Goal: Information Seeking & Learning: Learn about a topic

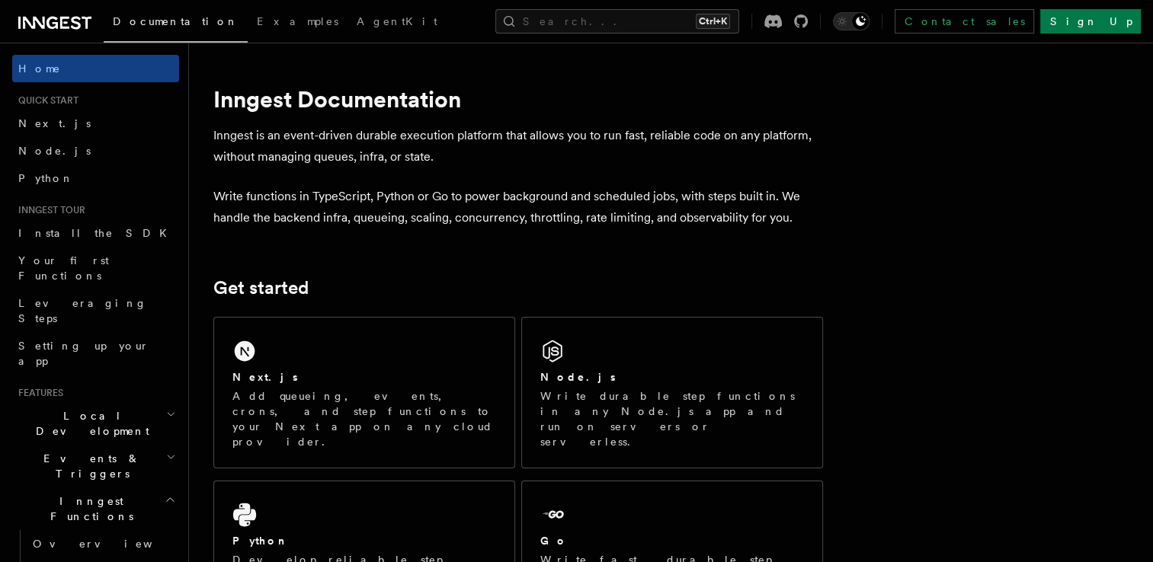
click at [230, 379] on div "Next.js Add queueing, events, crons, and step functions to your Next app on any…" at bounding box center [364, 393] width 300 height 150
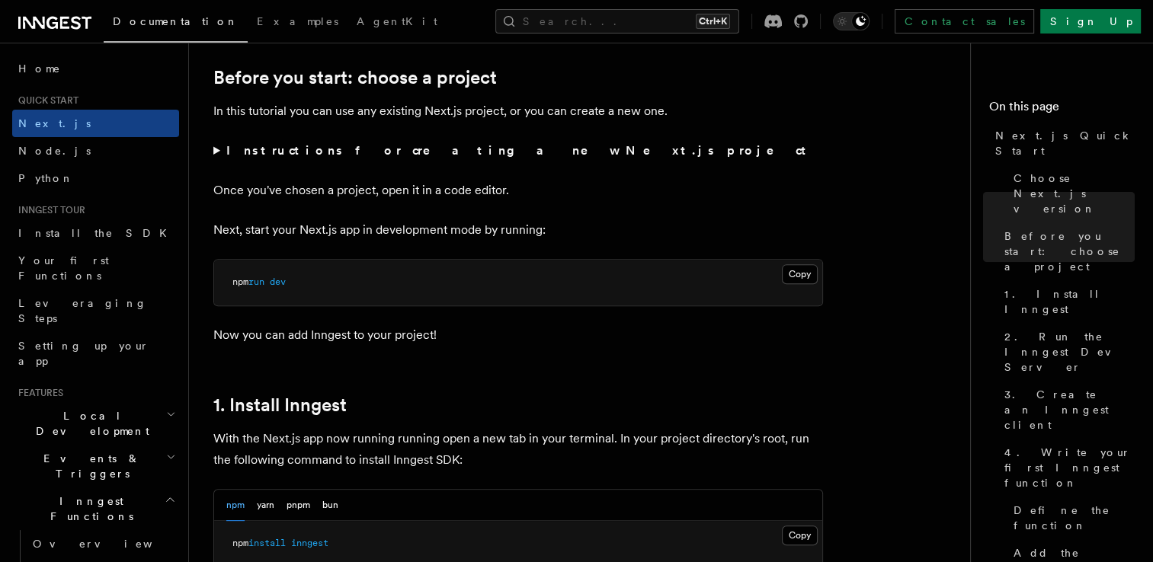
scroll to position [617, 0]
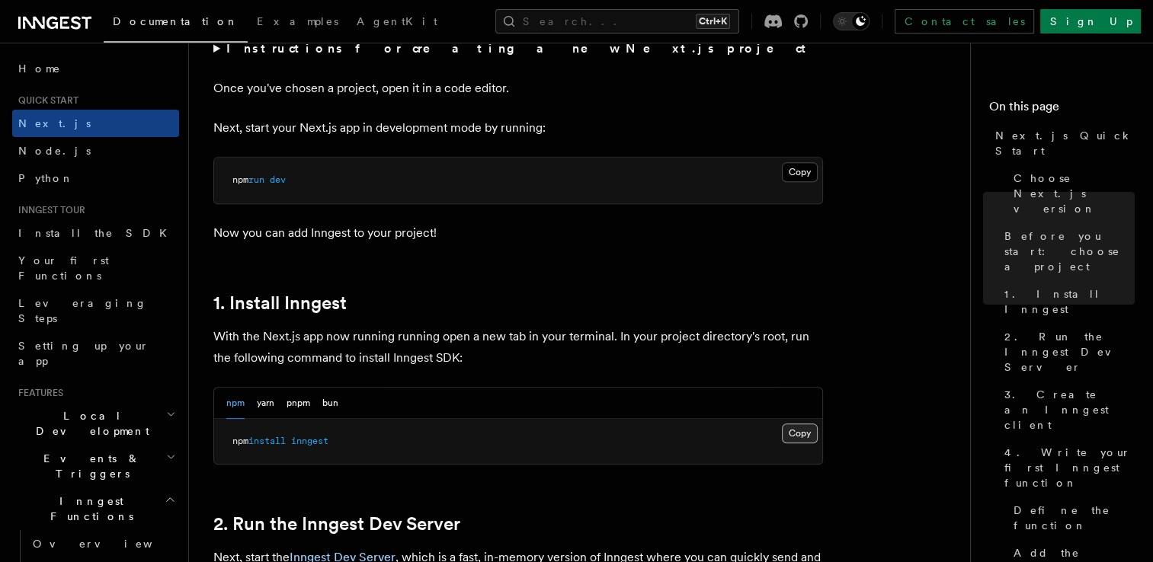
click at [788, 429] on button "Copy Copied" at bounding box center [800, 434] width 36 height 20
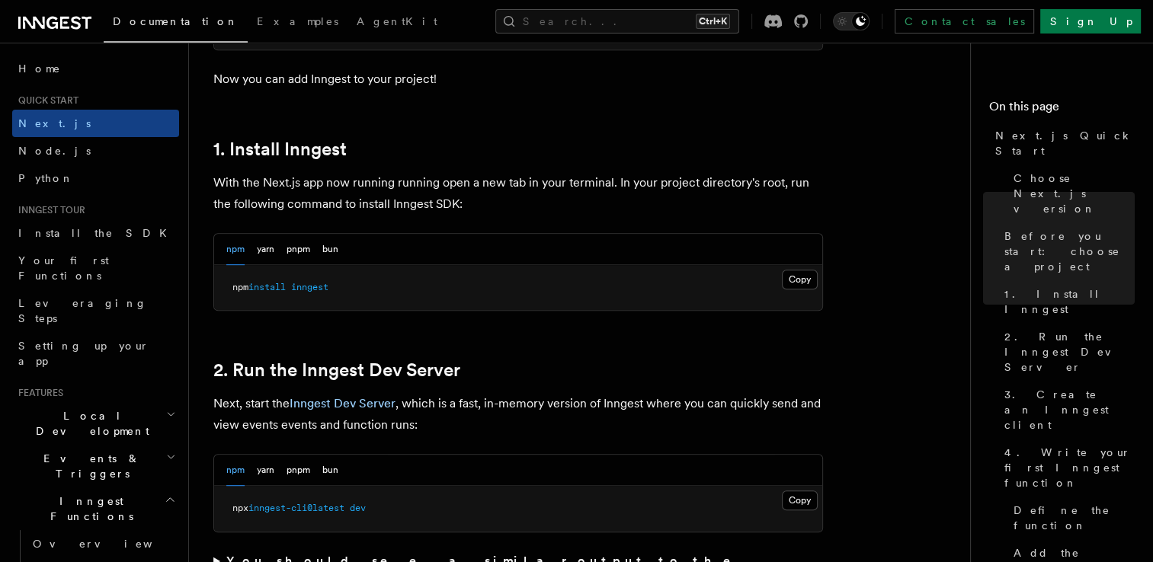
scroll to position [771, 0]
click at [783, 493] on button "Copy Copied" at bounding box center [800, 501] width 36 height 20
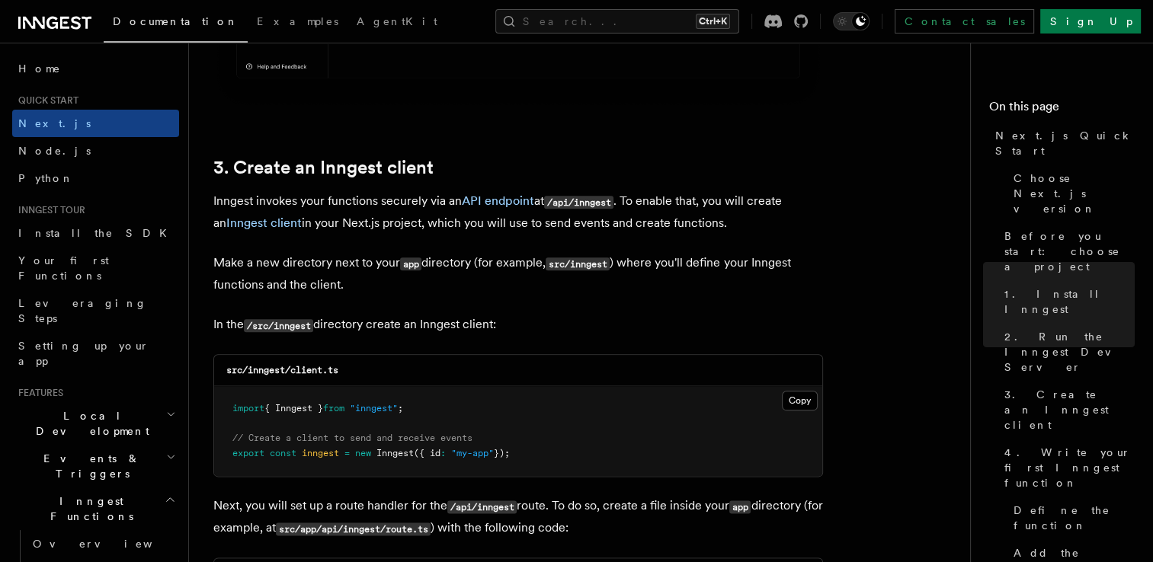
scroll to position [1762, 0]
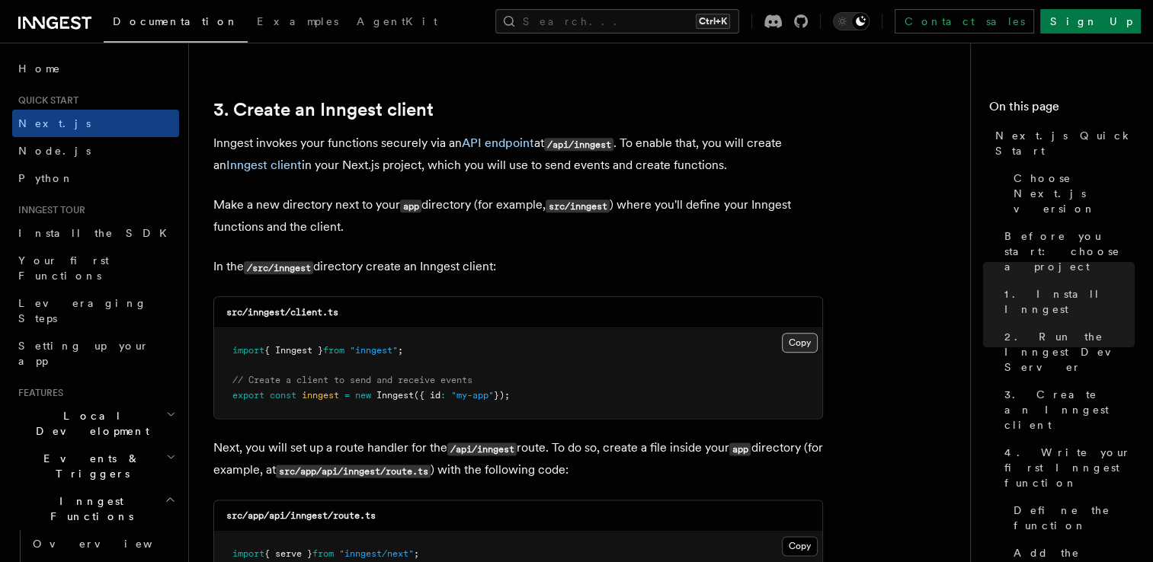
click at [796, 342] on button "Copy Copied" at bounding box center [800, 343] width 36 height 20
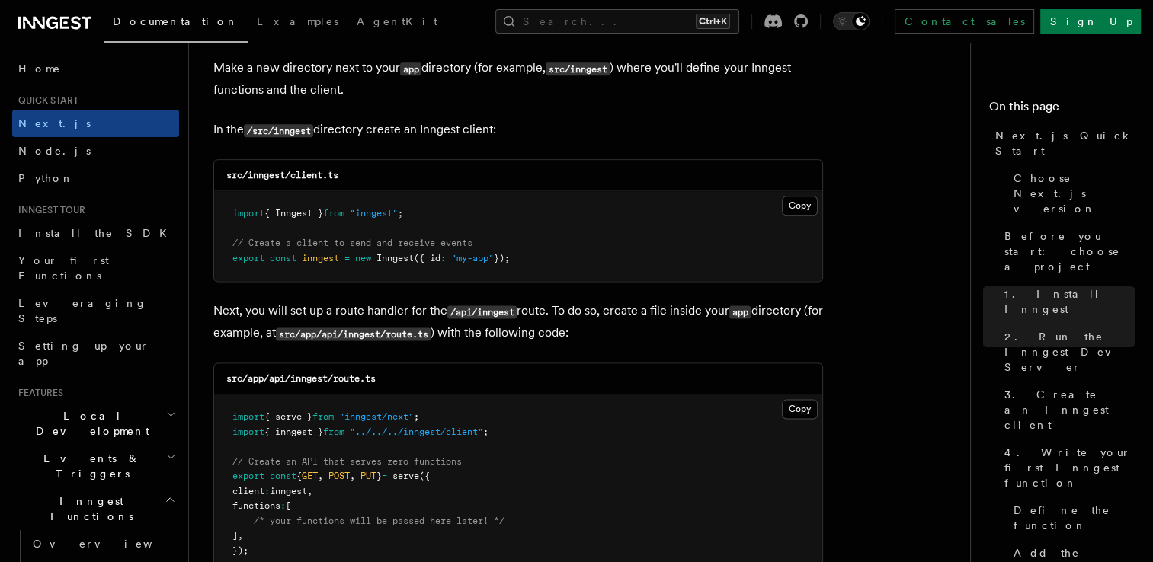
scroll to position [1917, 0]
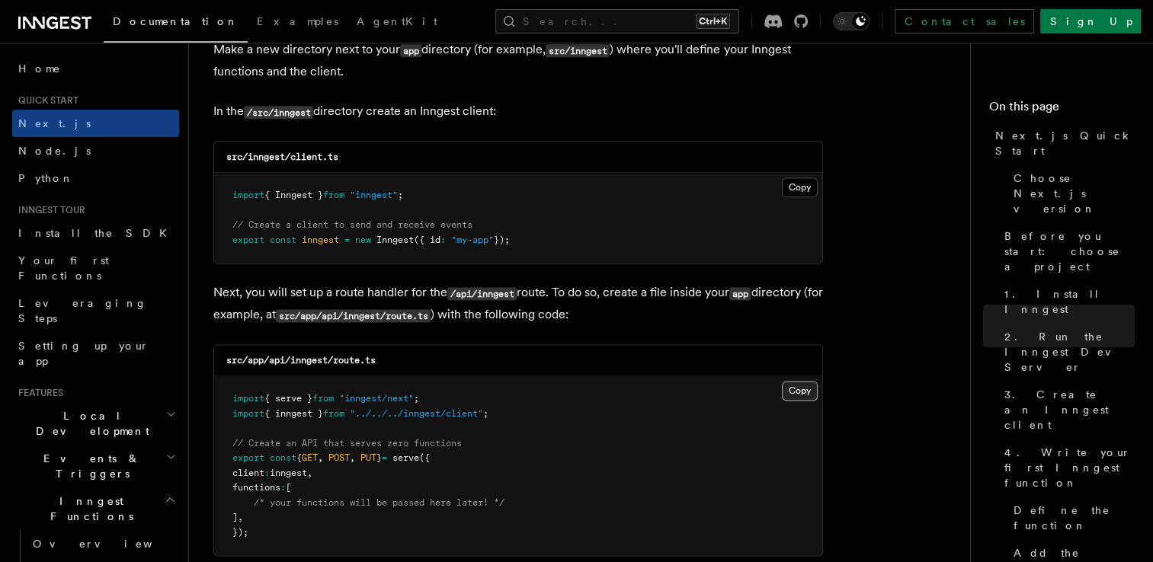
click at [801, 397] on button "Copy Copied" at bounding box center [800, 391] width 36 height 20
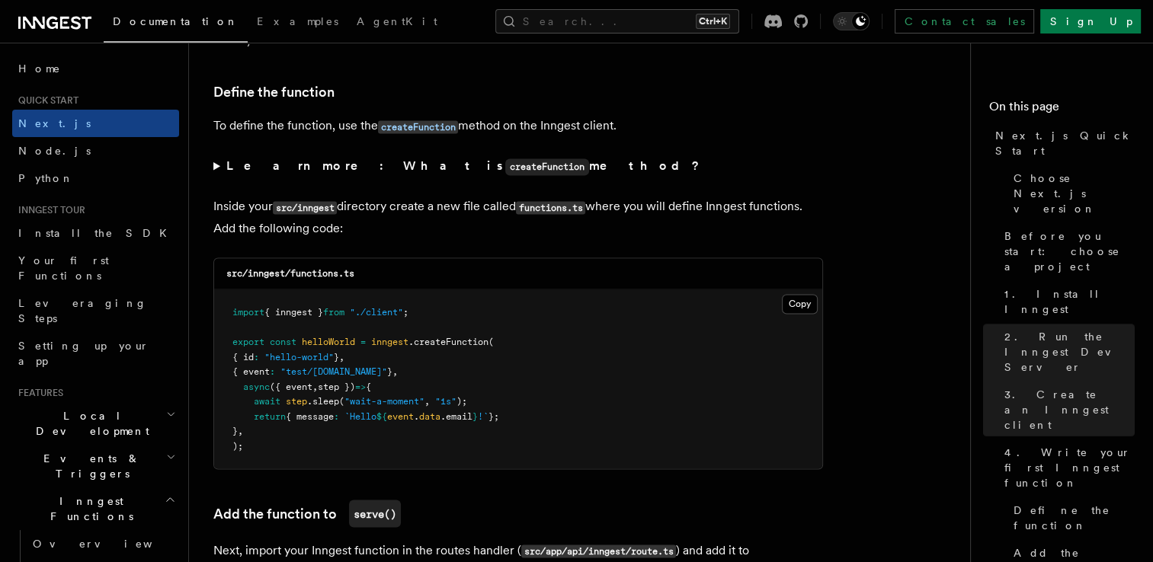
scroll to position [2570, 0]
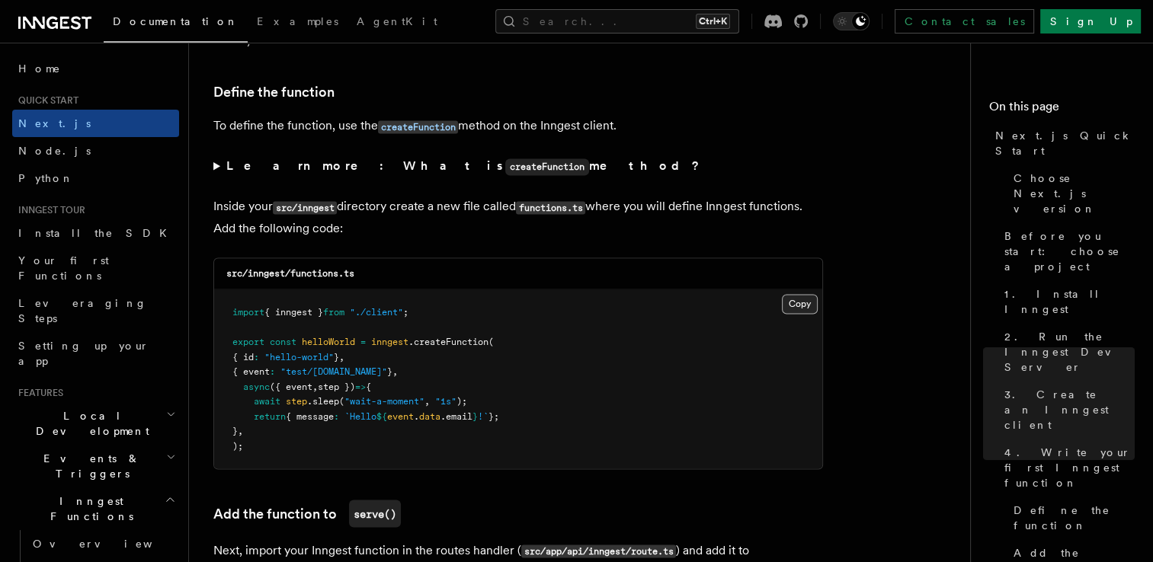
click at [791, 297] on button "Copy Copied" at bounding box center [800, 304] width 36 height 20
click at [55, 16] on icon at bounding box center [54, 23] width 73 height 18
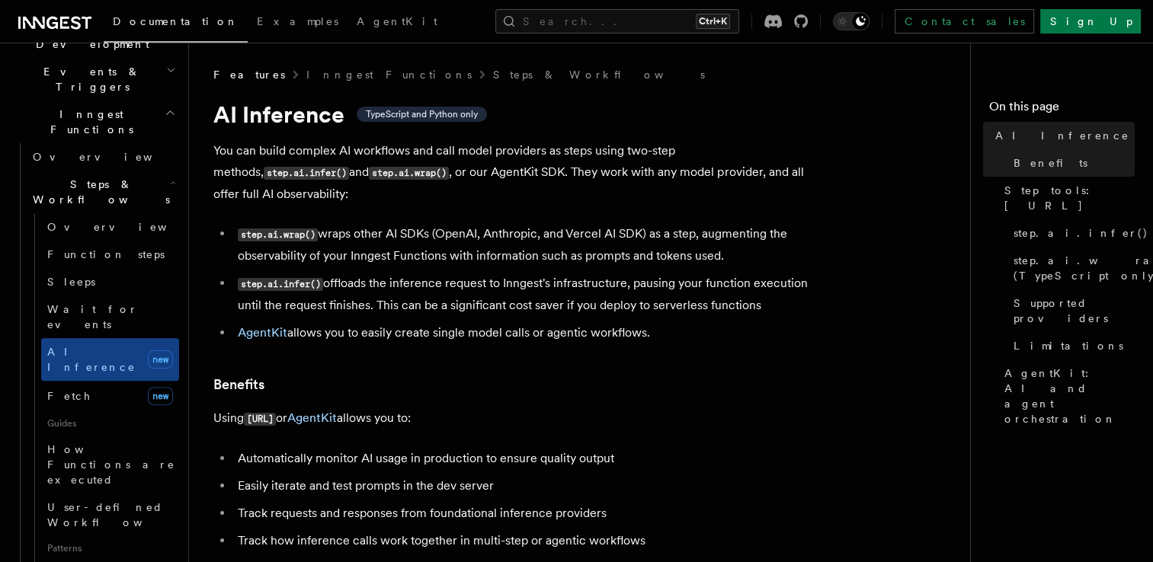
scroll to position [366, 0]
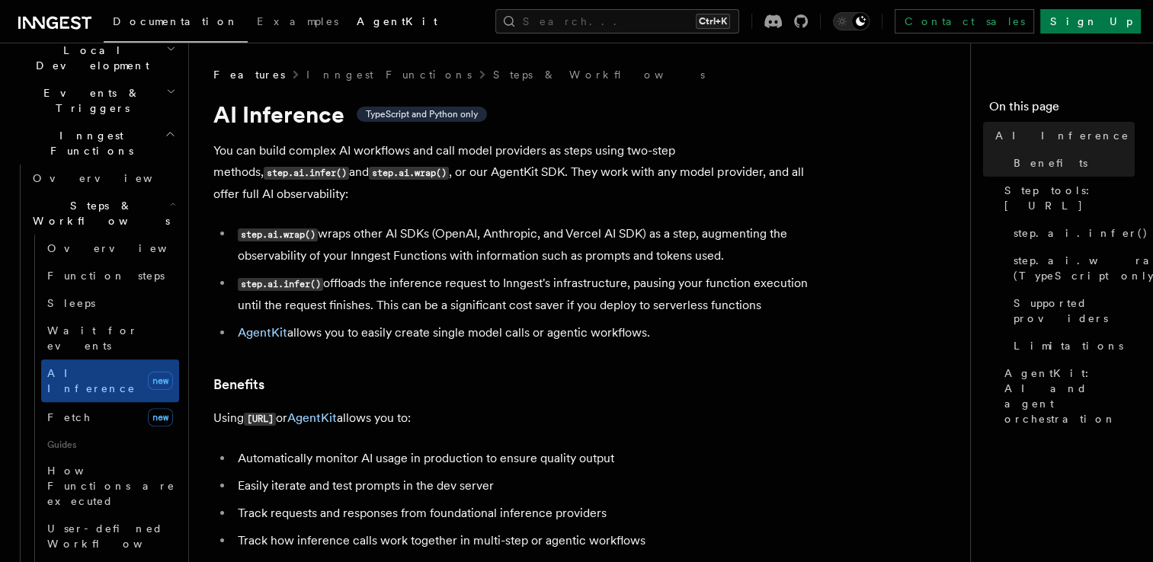
click at [357, 20] on span "AgentKit" at bounding box center [397, 21] width 81 height 12
